Goal: Task Accomplishment & Management: Manage account settings

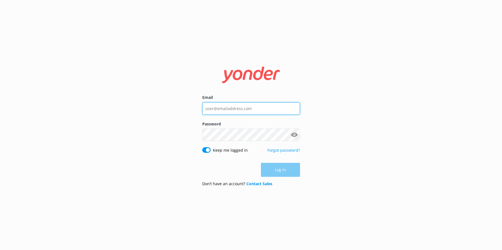
type input "[EMAIL_ADDRESS][DOMAIN_NAME]"
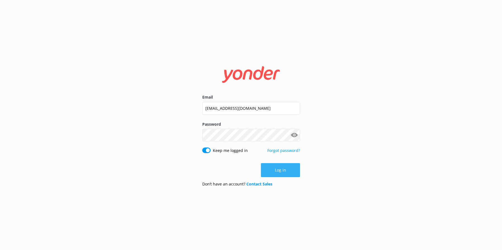
click at [292, 169] on button "Log in" at bounding box center [280, 170] width 39 height 14
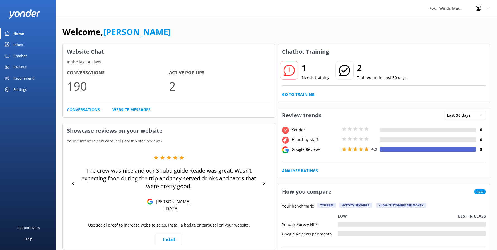
click at [20, 42] on div "Inbox" at bounding box center [18, 44] width 10 height 11
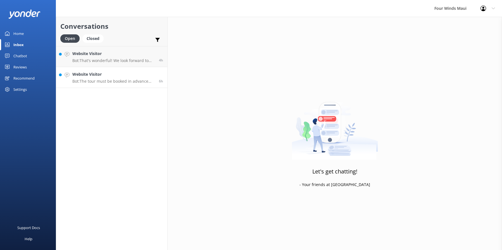
click at [135, 81] on p "Bot: The tour must be booked in advance and paid for by credit card." at bounding box center [113, 81] width 82 height 5
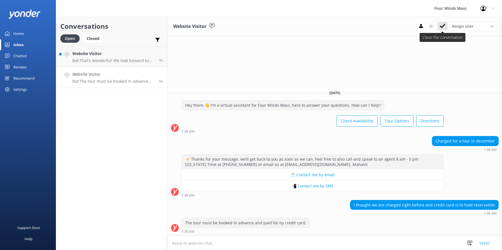
click at [440, 27] on use at bounding box center [442, 26] width 6 height 4
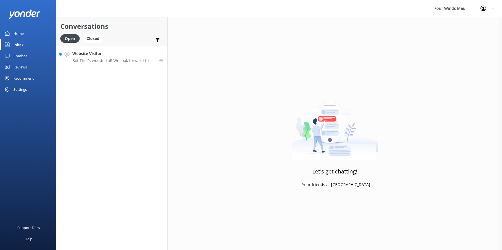
click at [111, 64] on link "Website Visitor Bot: That's wonderful! We look forward to having you on board. …" at bounding box center [111, 56] width 111 height 21
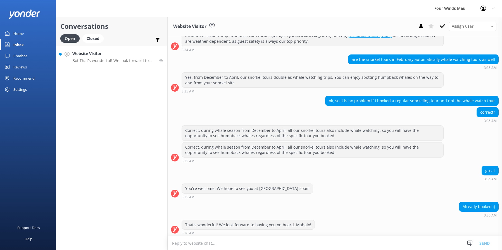
scroll to position [97, 0]
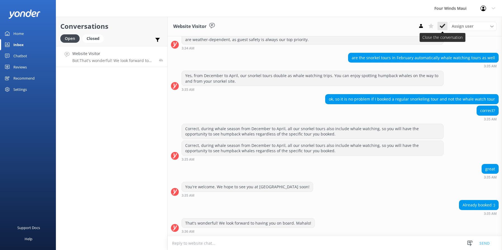
click at [443, 24] on icon at bounding box center [442, 26] width 6 height 6
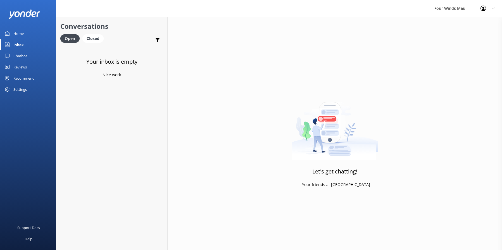
click at [25, 34] on link "Home" at bounding box center [28, 33] width 56 height 11
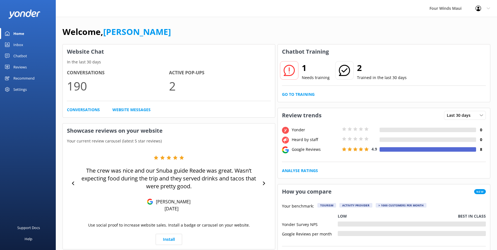
click at [20, 58] on div "Chatbot" at bounding box center [20, 55] width 14 height 11
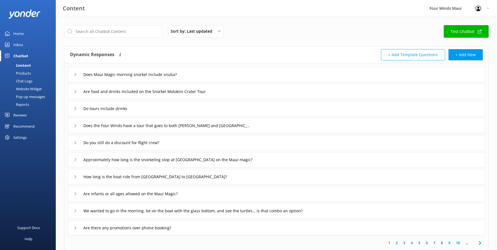
click at [17, 41] on div "Inbox" at bounding box center [18, 44] width 10 height 11
